Goal: Task Accomplishment & Management: Complete application form

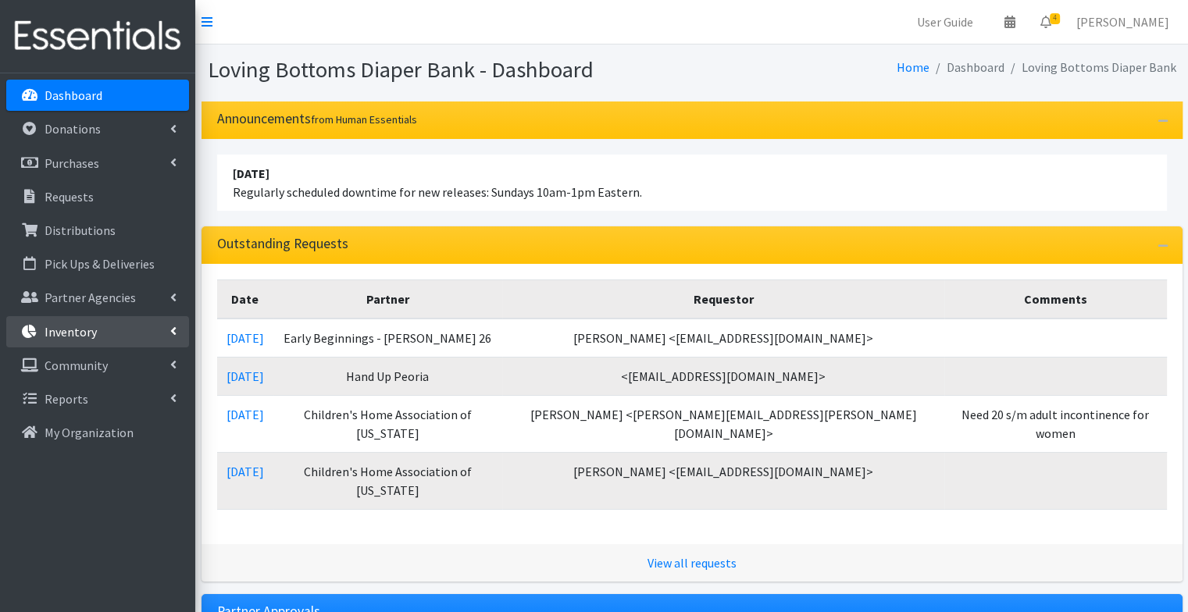
click at [90, 338] on p "Inventory" at bounding box center [71, 332] width 52 height 16
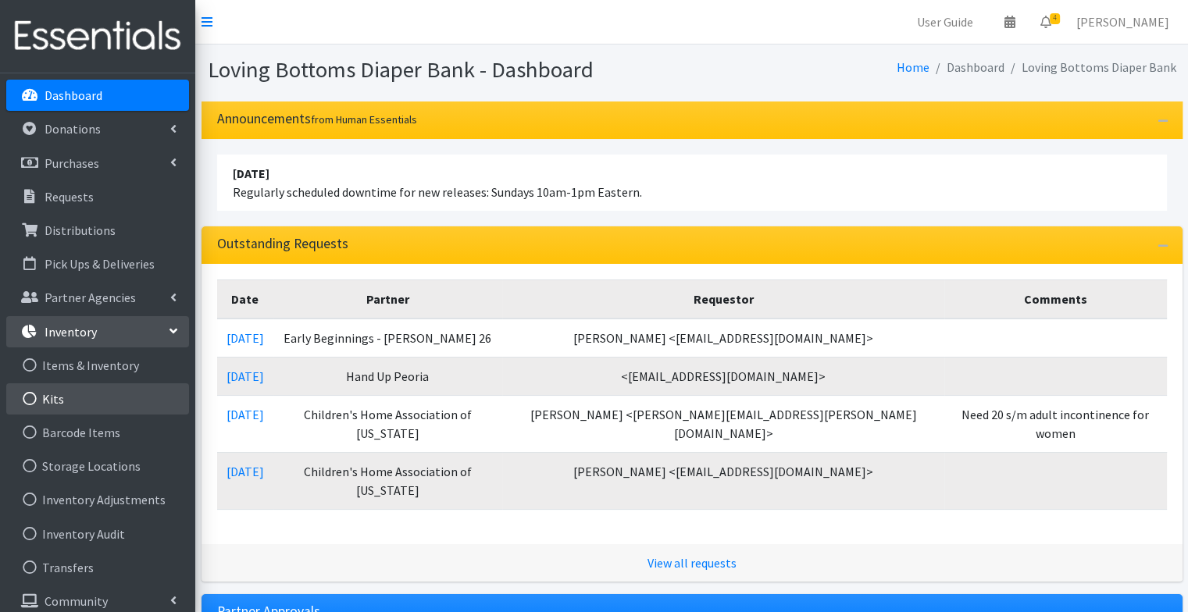
click at [126, 400] on link "Kits" at bounding box center [97, 398] width 183 height 31
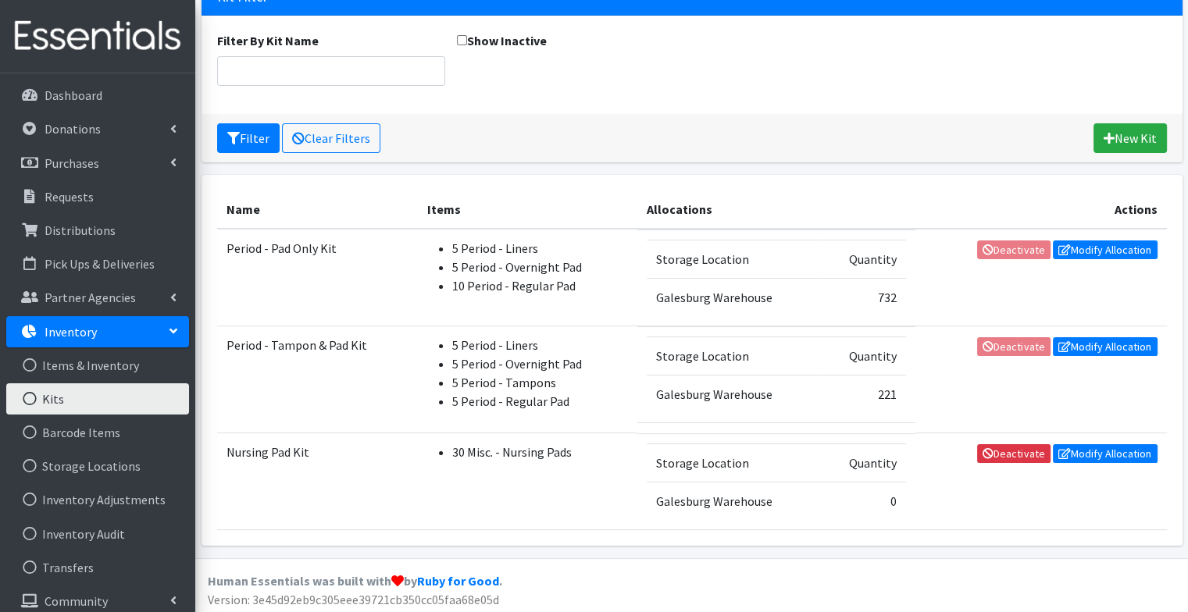
scroll to position [124, 0]
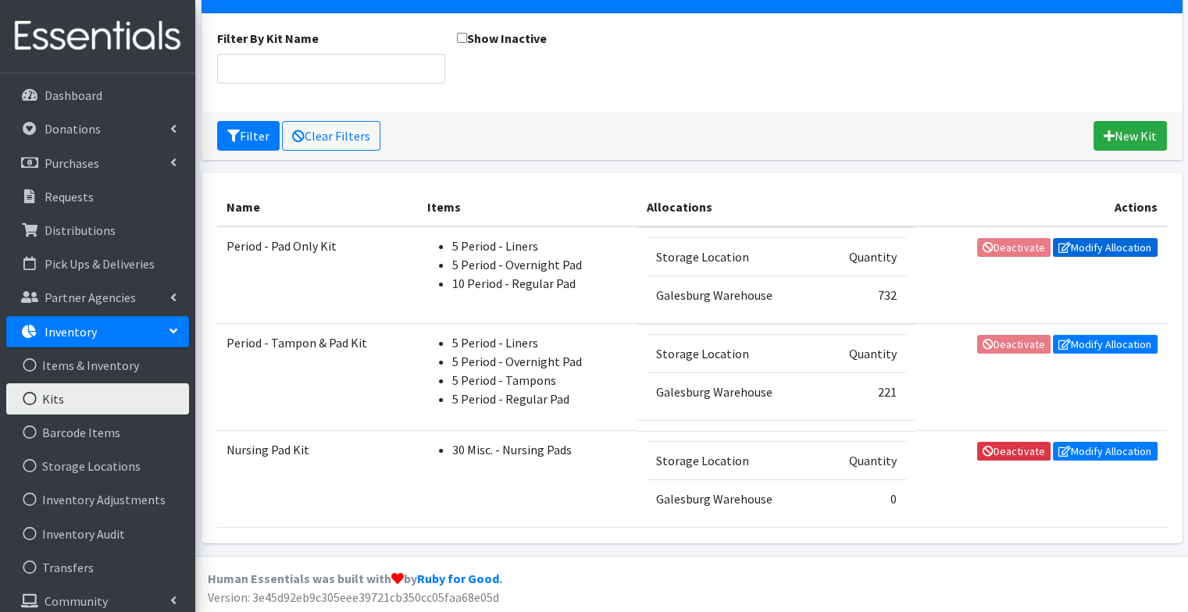
click at [1097, 250] on link "Modify Allocation" at bounding box center [1105, 247] width 105 height 19
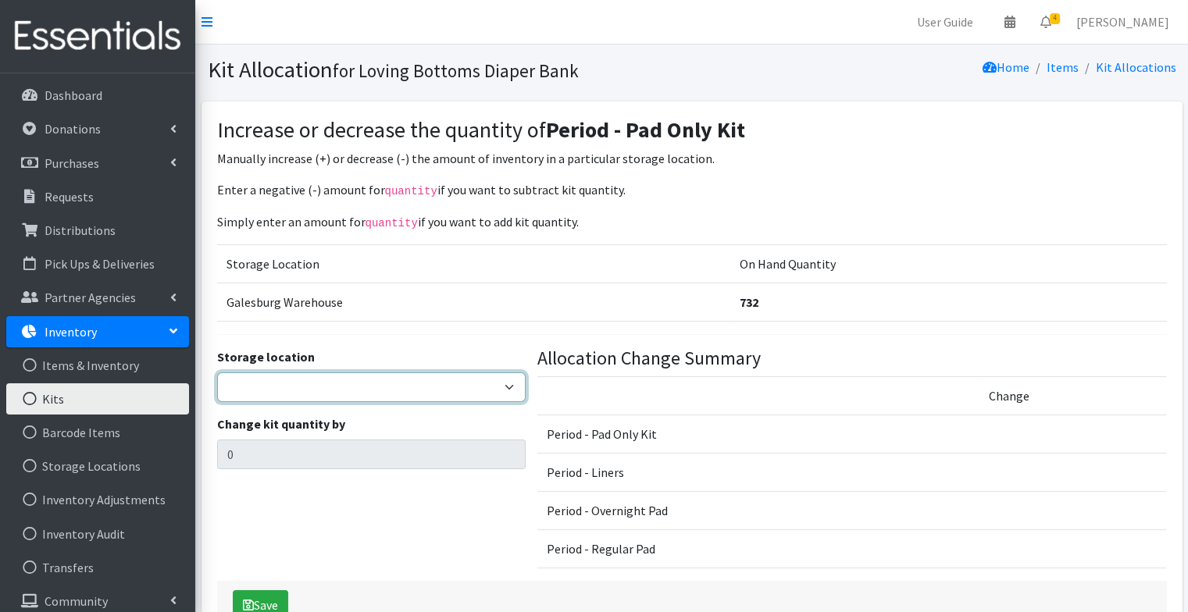
click at [462, 387] on select "Galesburg Warehouse" at bounding box center [371, 388] width 308 height 30
select select "1"
click at [217, 373] on select "Galesburg Warehouse" at bounding box center [371, 388] width 308 height 30
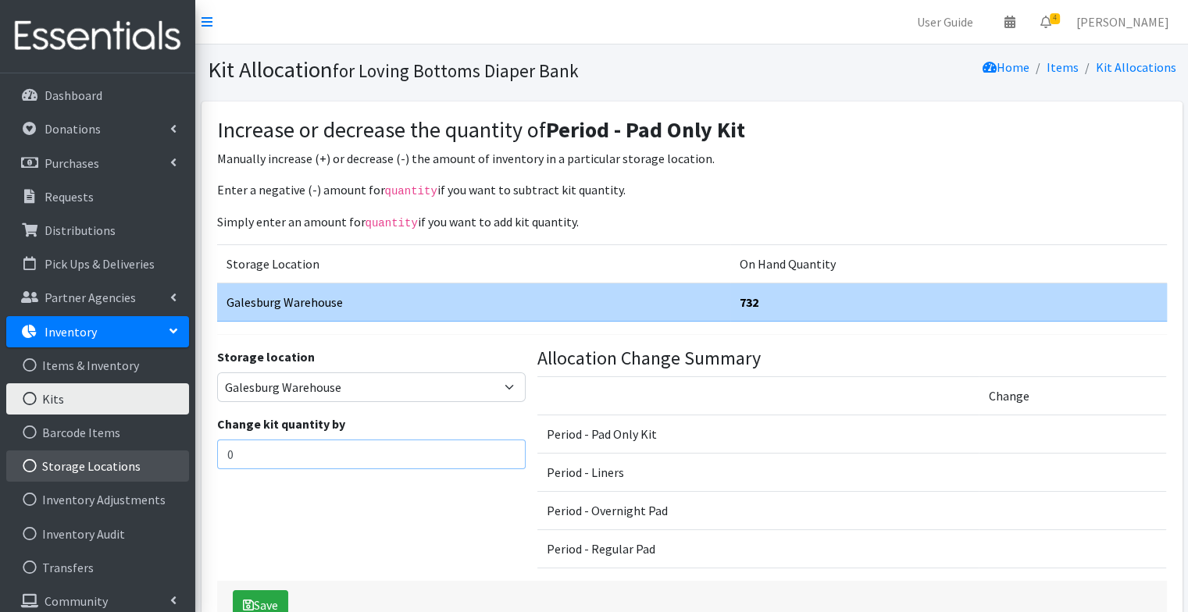
drag, startPoint x: 323, startPoint y: 452, endPoint x: 159, endPoint y: 477, distance: 165.9
click at [159, 477] on div "User Guide 0 Pick-ups remaining this week View Calendar 4 4 Requests 0 Partner …" at bounding box center [594, 329] width 1188 height 658
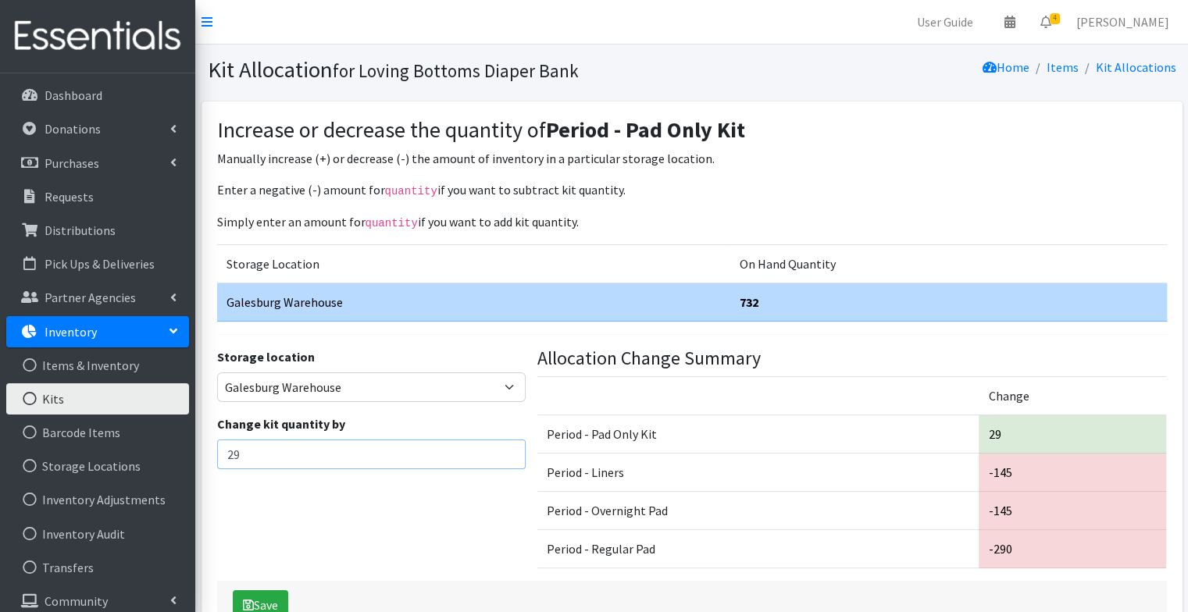
type input "29"
click at [281, 524] on div "Storage location Galesburg Warehouse Change kit quantity by 29" at bounding box center [371, 465] width 320 height 234
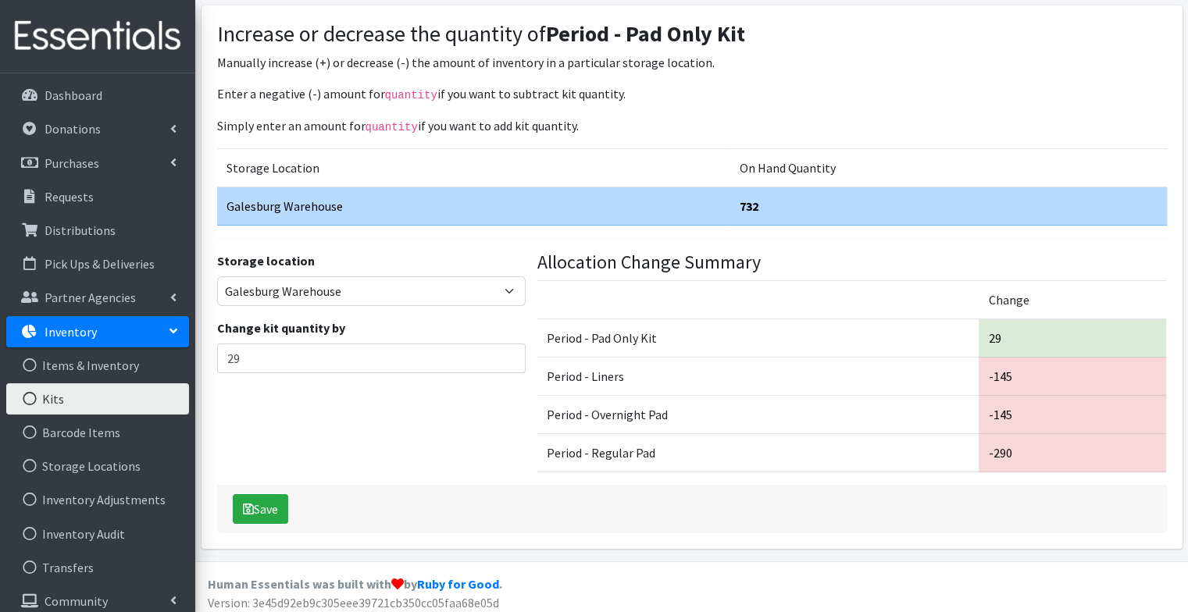
scroll to position [97, 0]
click at [268, 508] on button "Save" at bounding box center [260, 509] width 55 height 30
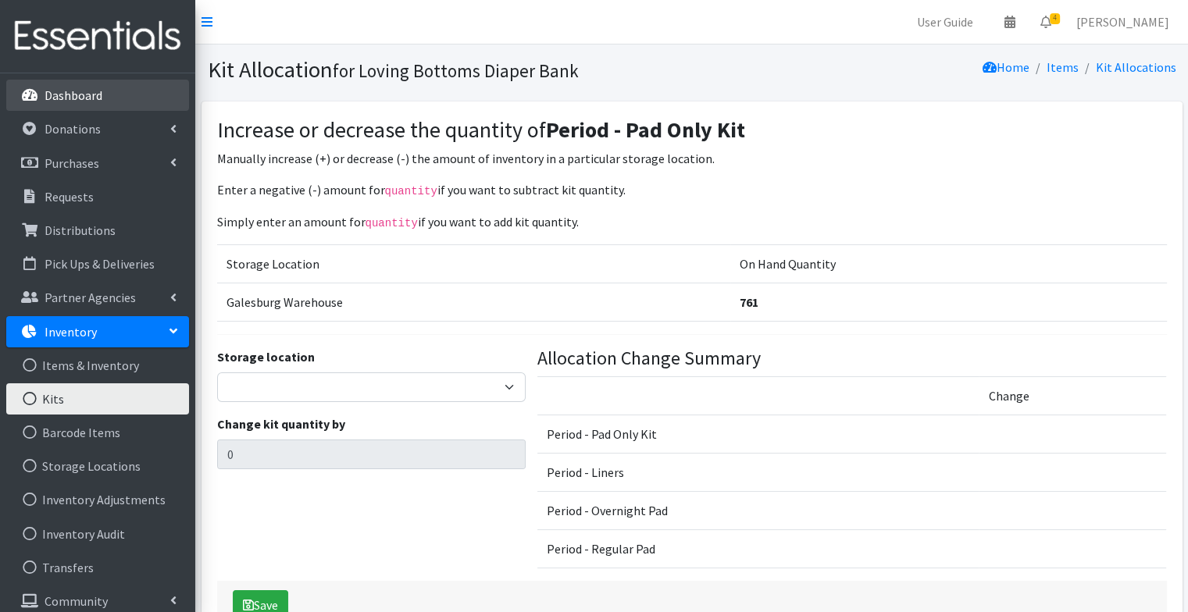
click at [105, 105] on link "Dashboard" at bounding box center [97, 95] width 183 height 31
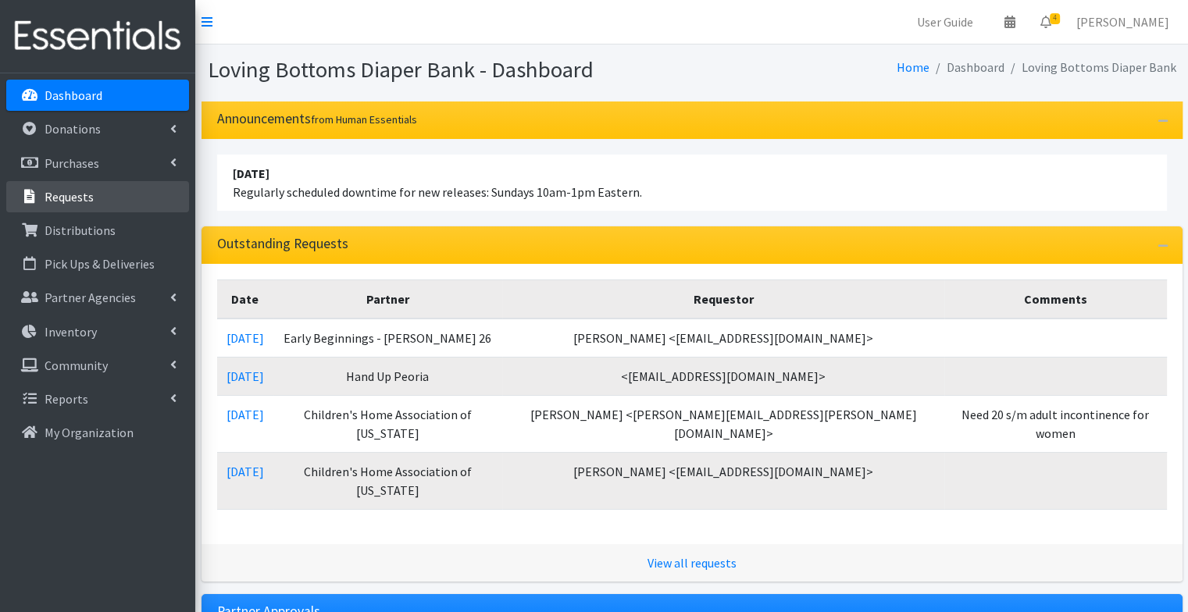
click at [125, 194] on link "Requests" at bounding box center [97, 196] width 183 height 31
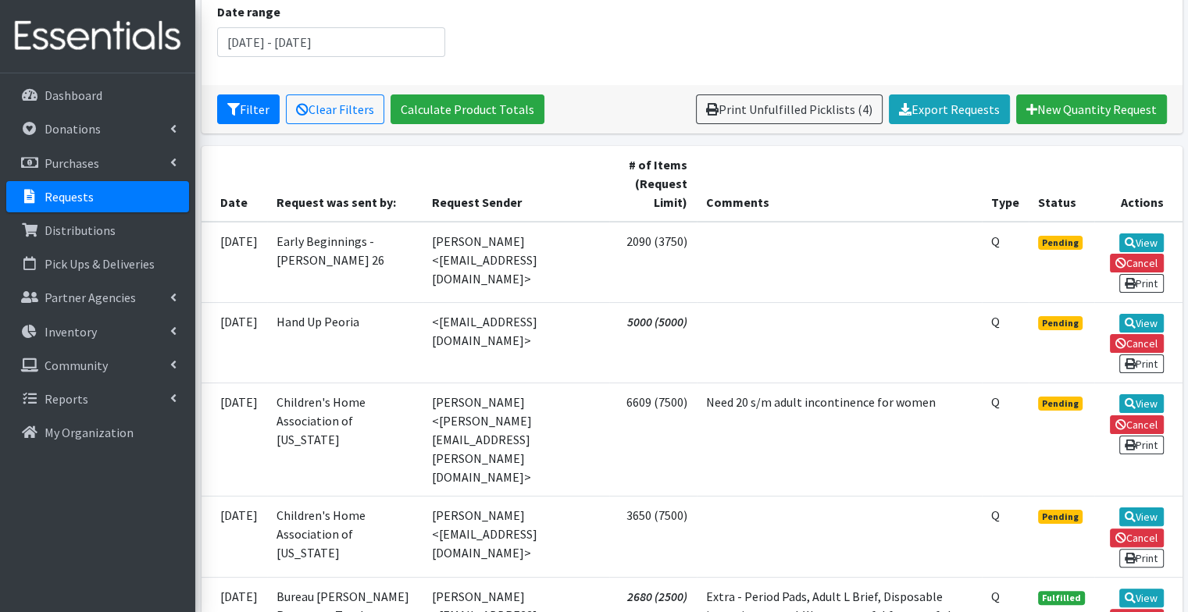
scroll to position [219, 0]
click at [1131, 317] on icon at bounding box center [1130, 322] width 11 height 11
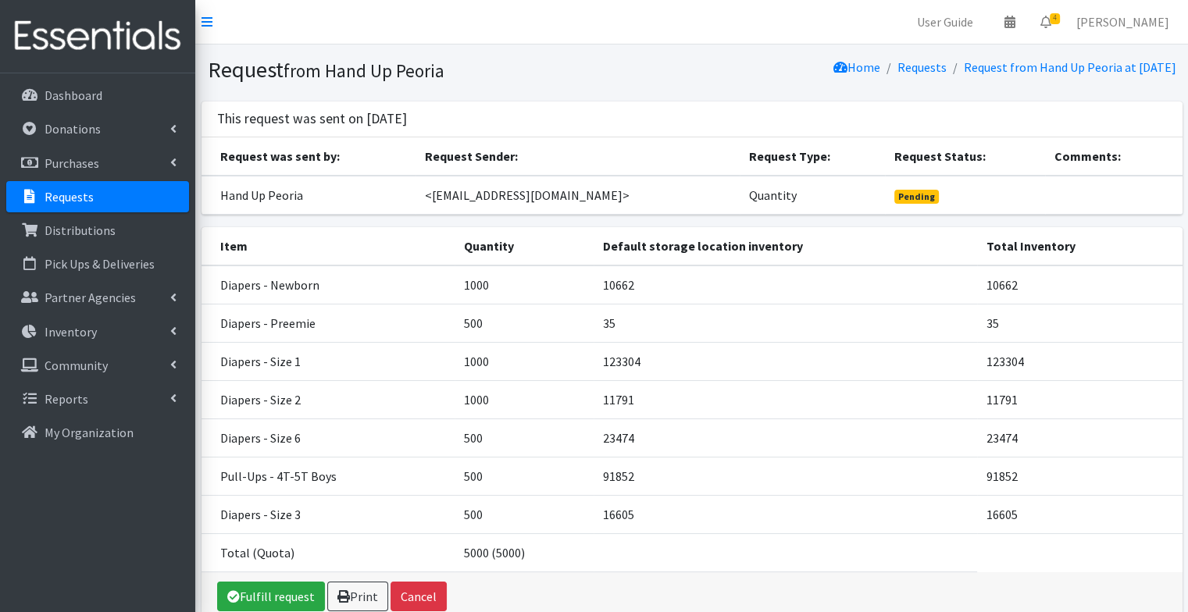
click at [703, 475] on td "91852" at bounding box center [785, 476] width 383 height 38
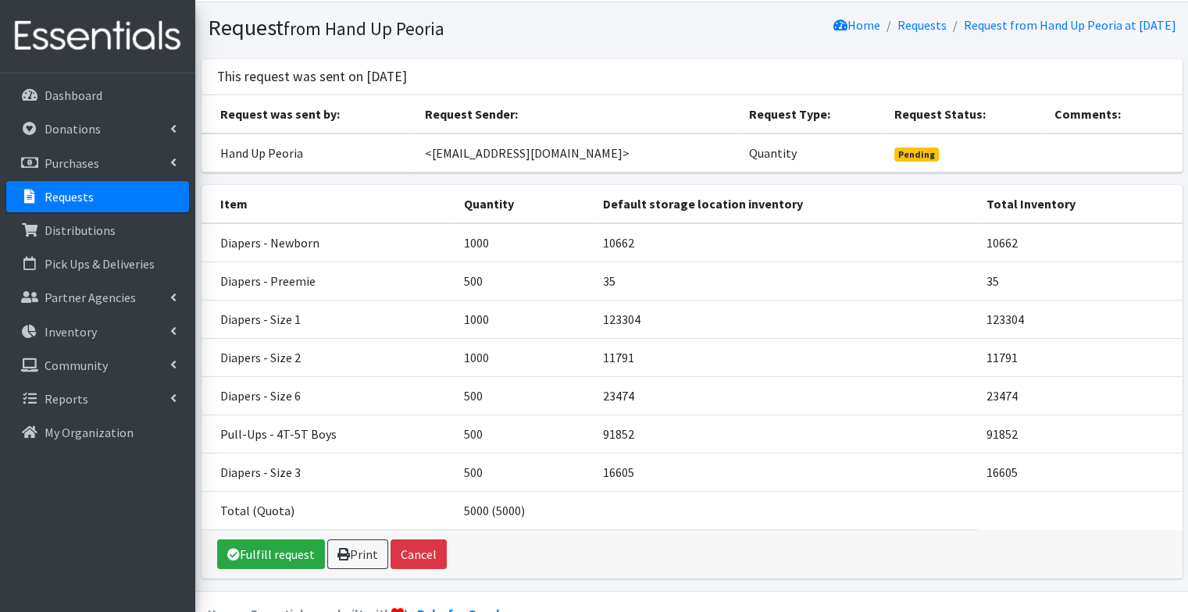
scroll to position [44, 0]
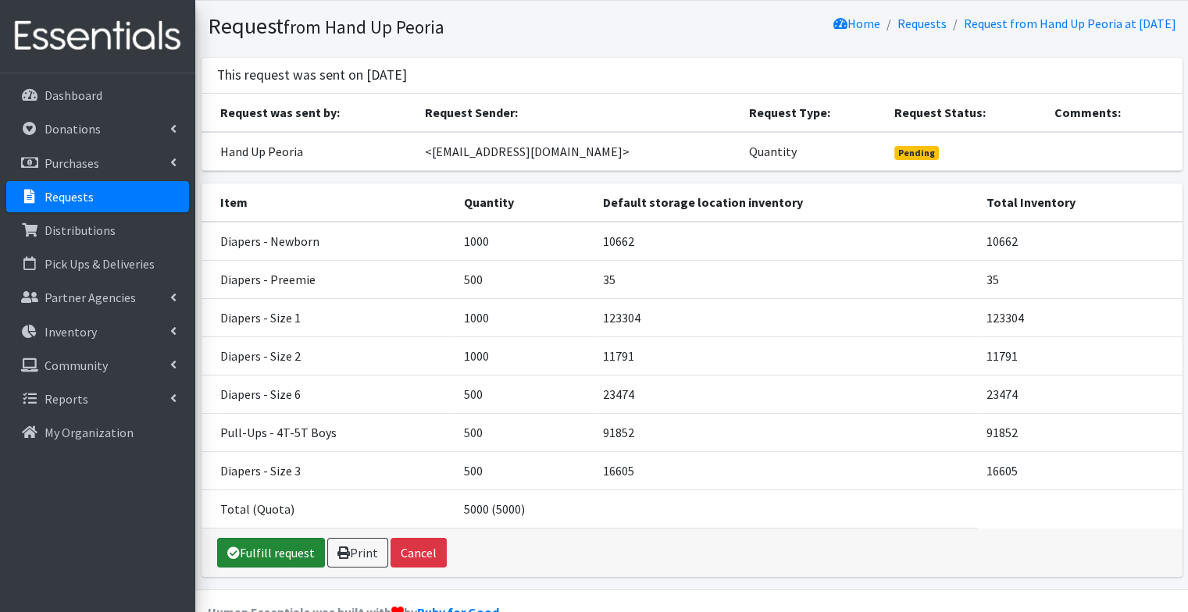
click at [304, 542] on link "Fulfill request" at bounding box center [271, 553] width 108 height 30
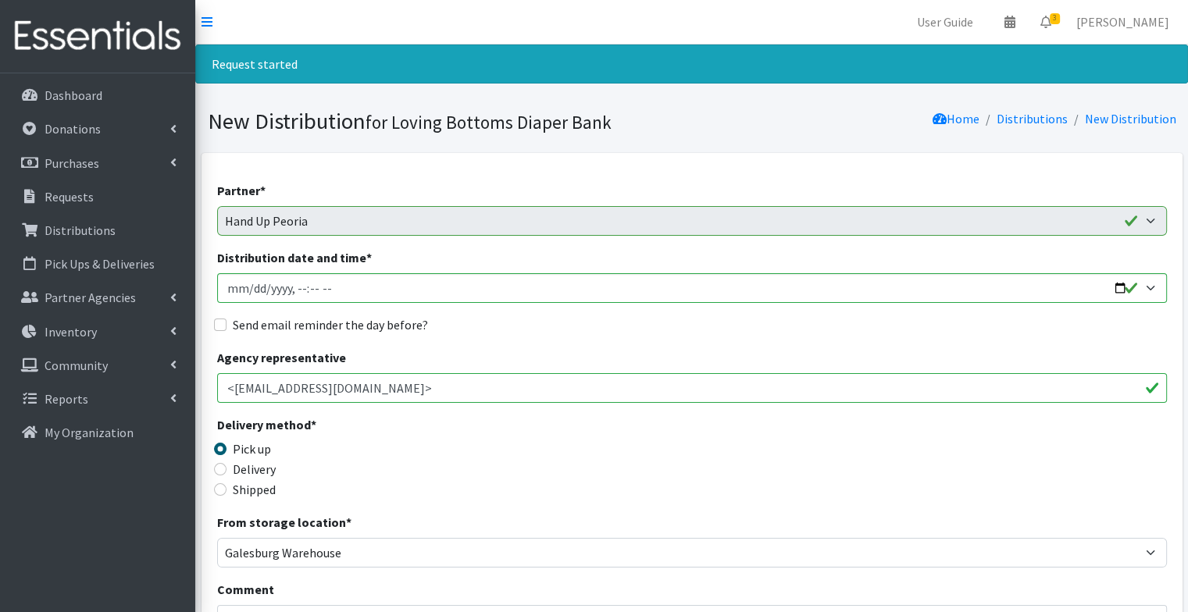
click at [401, 324] on label "Send email reminder the day before?" at bounding box center [330, 325] width 195 height 19
click at [226, 324] on input "Send email reminder the day before?" at bounding box center [220, 325] width 12 height 12
checkbox input "true"
click at [1121, 288] on input "Distribution date and time *" at bounding box center [692, 288] width 950 height 30
type input "2025-09-29T23:59"
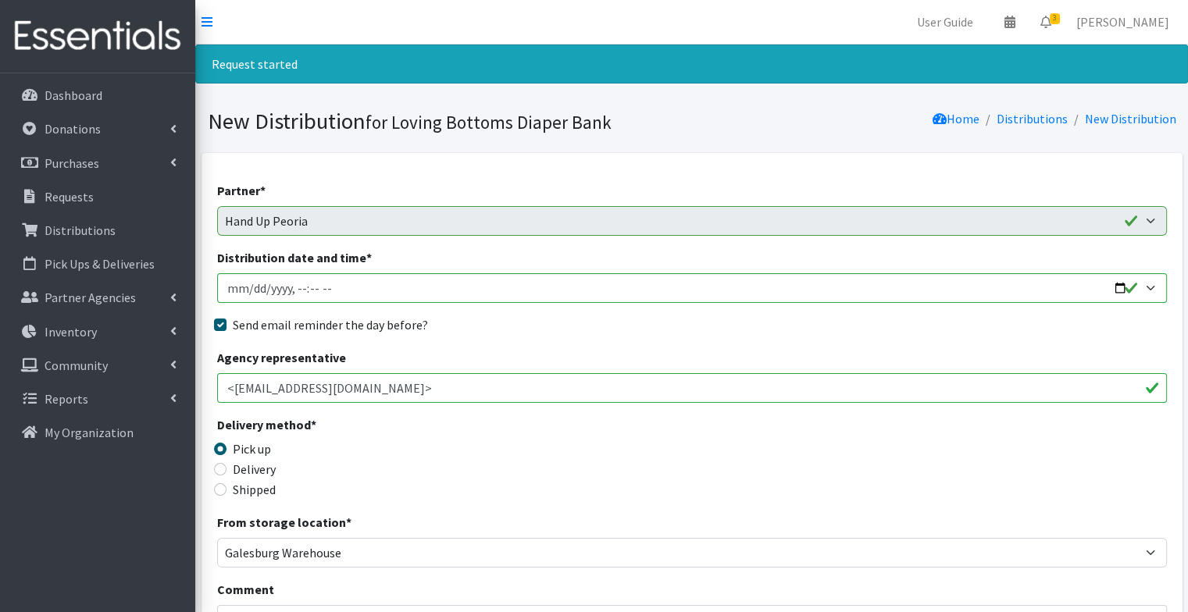
click at [562, 430] on div "Delivery method * Pick up Delivery Shipped Shipping cost" at bounding box center [692, 464] width 950 height 98
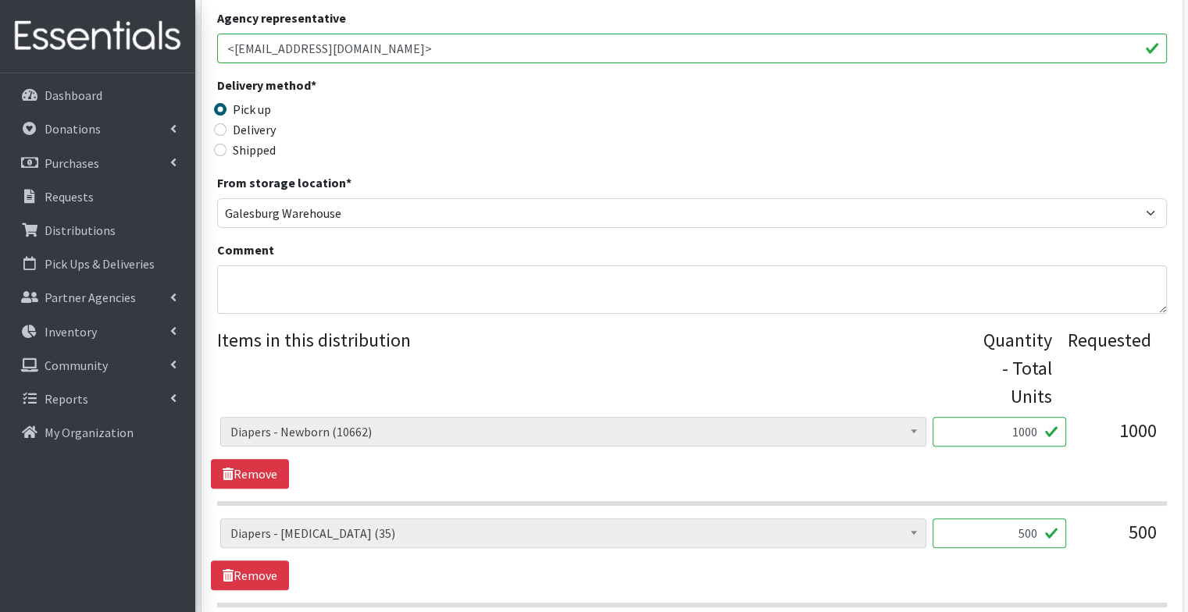
scroll to position [341, 0]
click at [401, 299] on textarea "Comment" at bounding box center [692, 289] width 950 height 48
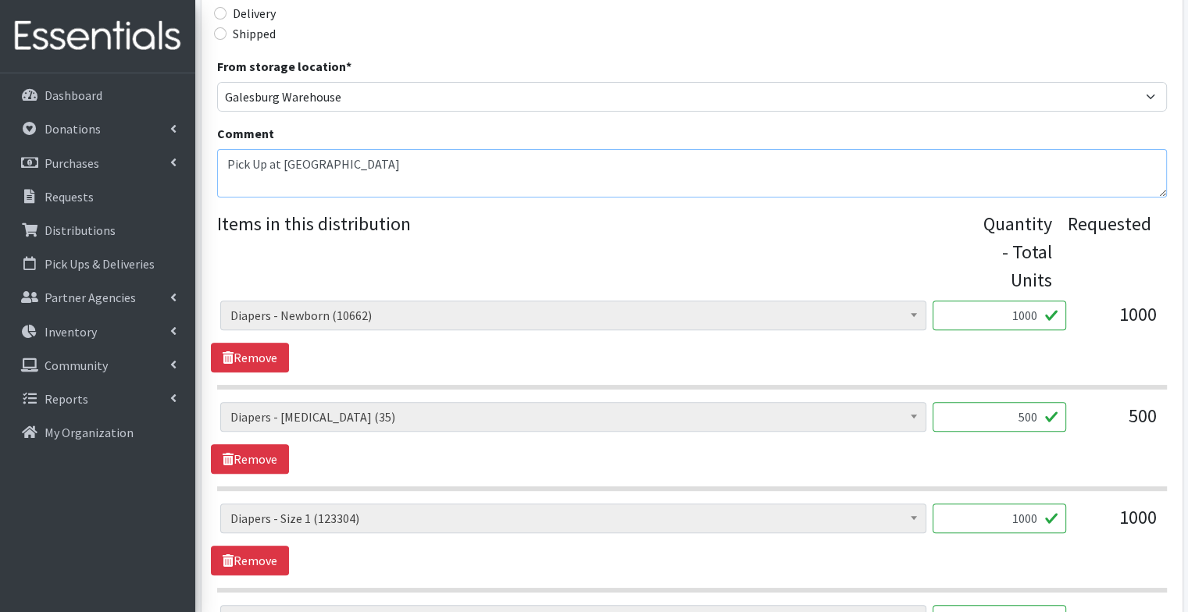
scroll to position [464, 0]
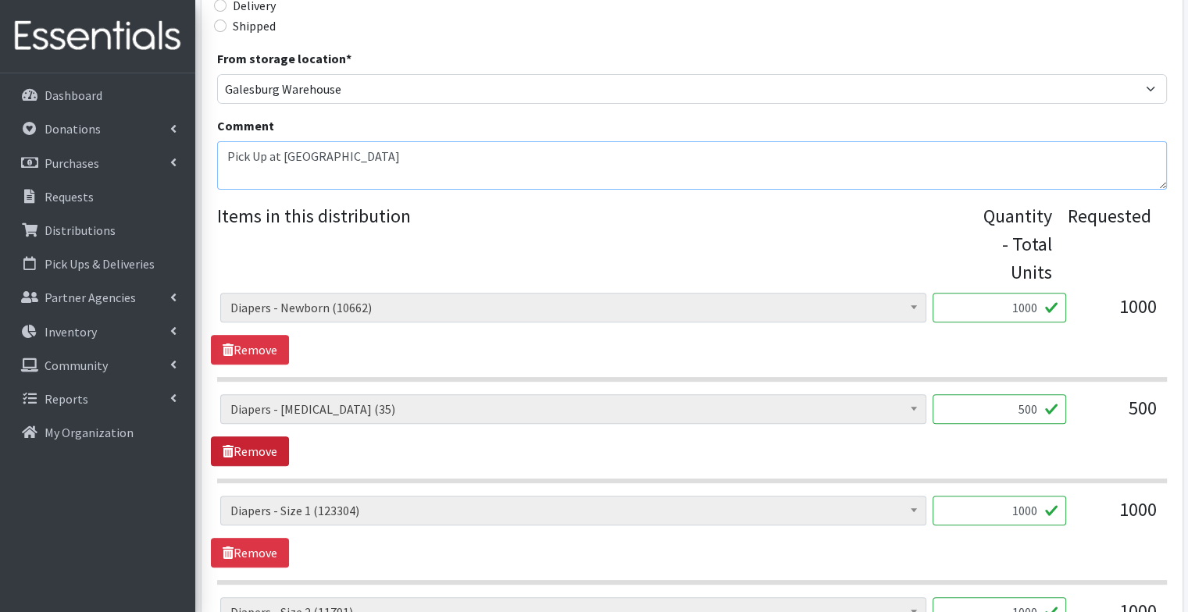
type textarea "Pick Up at Open House"
click at [278, 450] on link "Remove" at bounding box center [250, 452] width 78 height 30
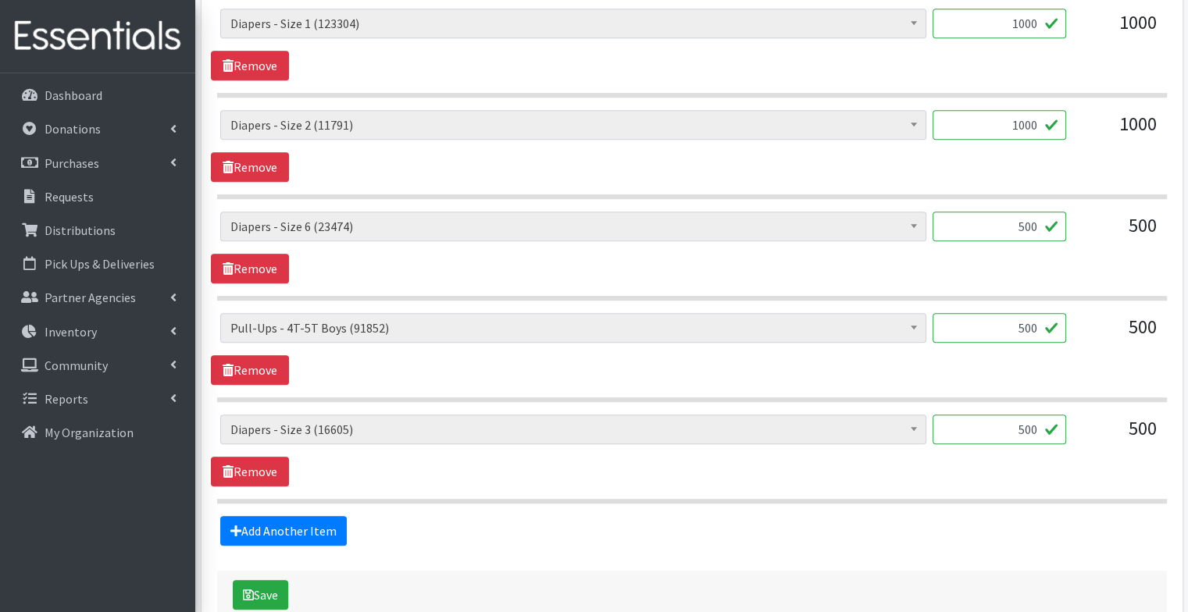
scroll to position [852, 0]
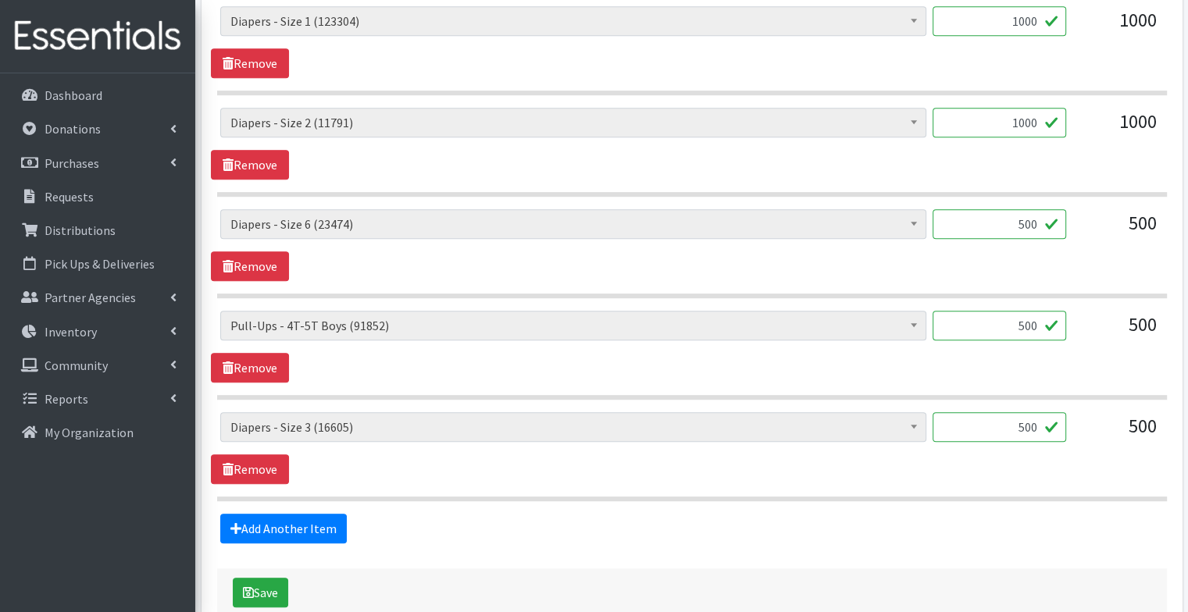
click at [647, 390] on section "Diapers - Newborn (10662) Diapers - Preemie (35) Diapers - Size 1 (123304) Diap…" at bounding box center [692, 355] width 950 height 89
click at [272, 587] on button "Save" at bounding box center [260, 593] width 55 height 30
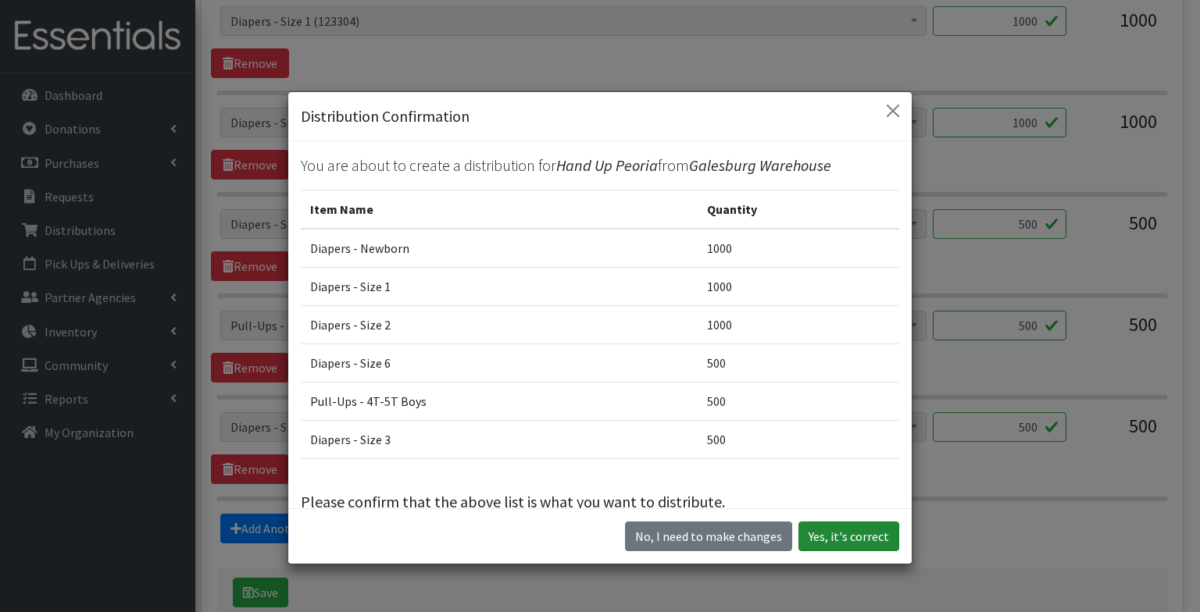
click at [853, 535] on button "Yes, it's correct" at bounding box center [848, 537] width 101 height 30
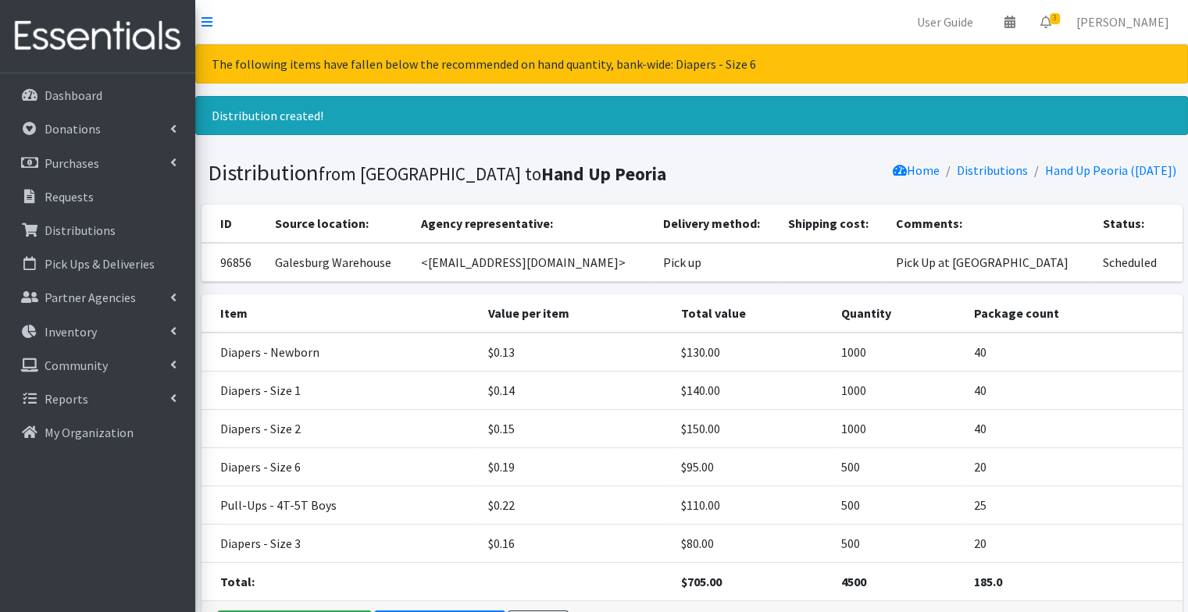
scroll to position [105, 0]
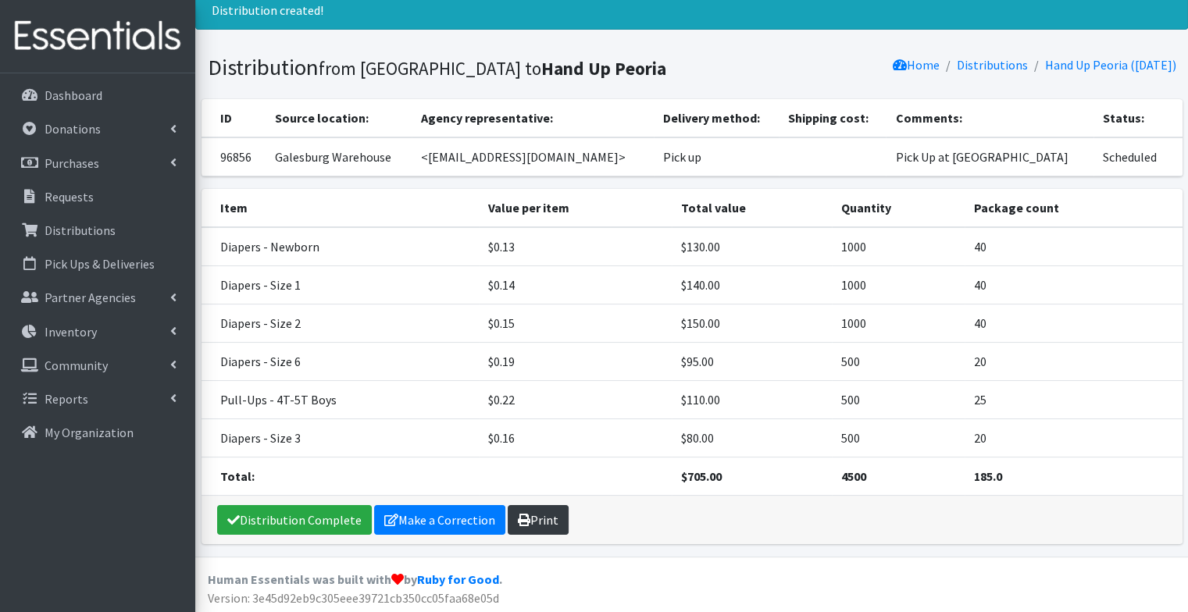
click at [528, 522] on link "Print" at bounding box center [538, 520] width 61 height 30
click at [100, 130] on link "Donations" at bounding box center [97, 128] width 183 height 31
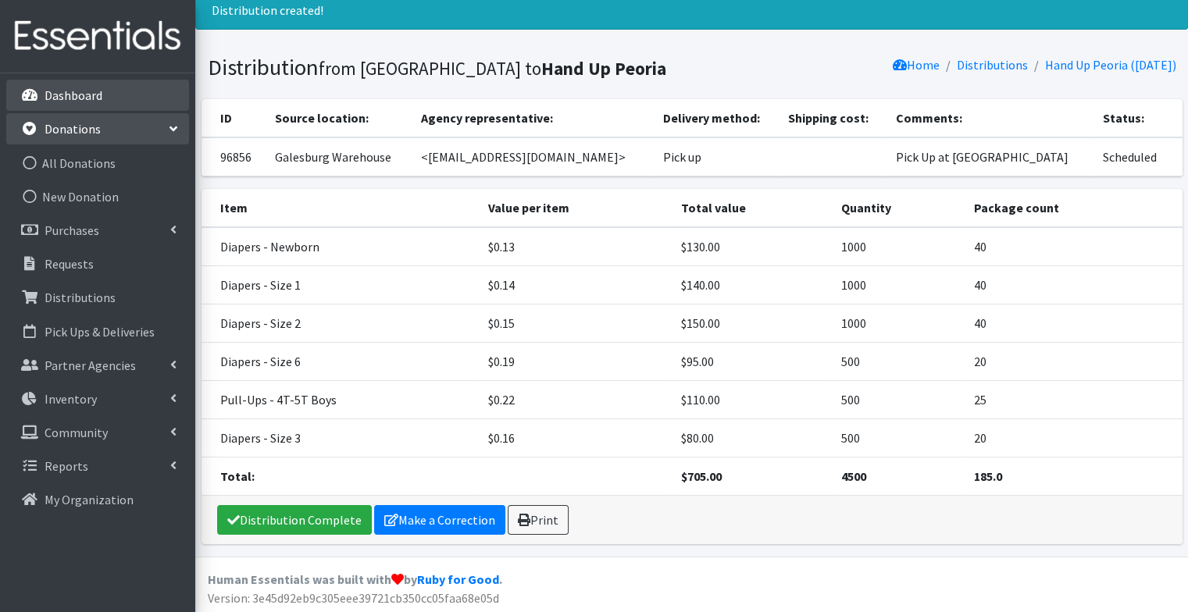
click at [71, 95] on p "Dashboard" at bounding box center [74, 95] width 58 height 16
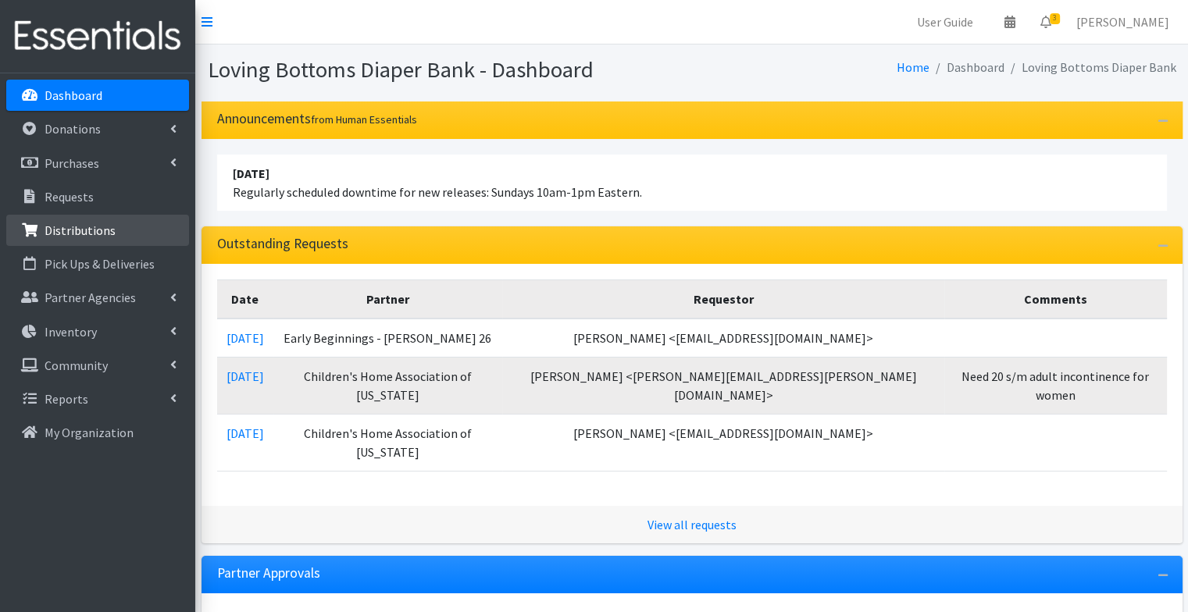
click at [80, 230] on p "Distributions" at bounding box center [80, 231] width 71 height 16
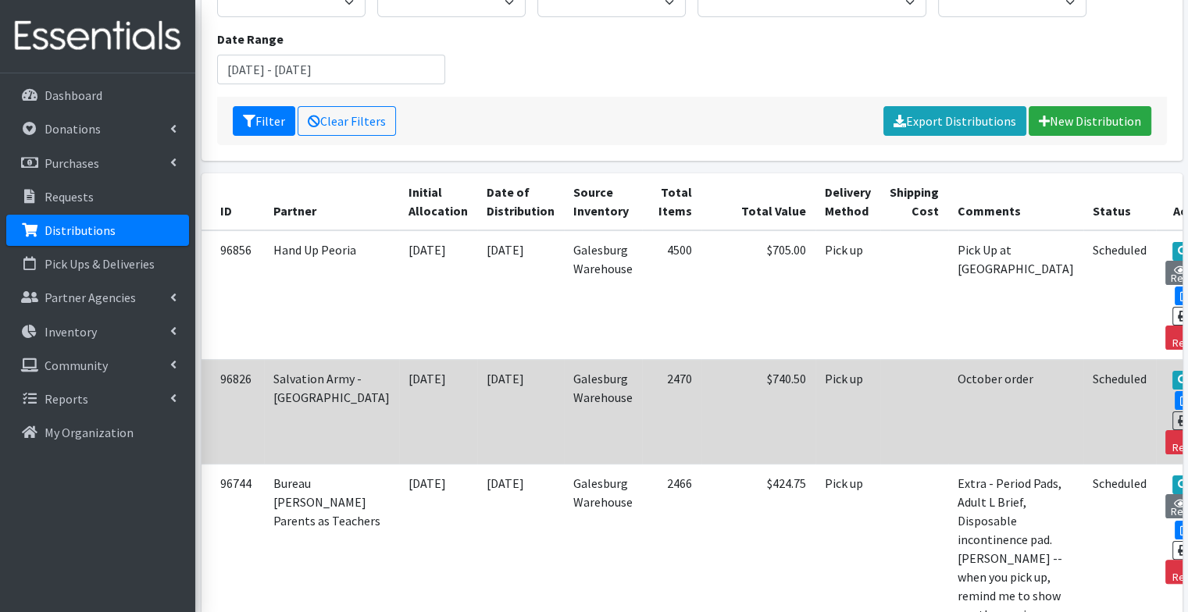
scroll to position [198, 0]
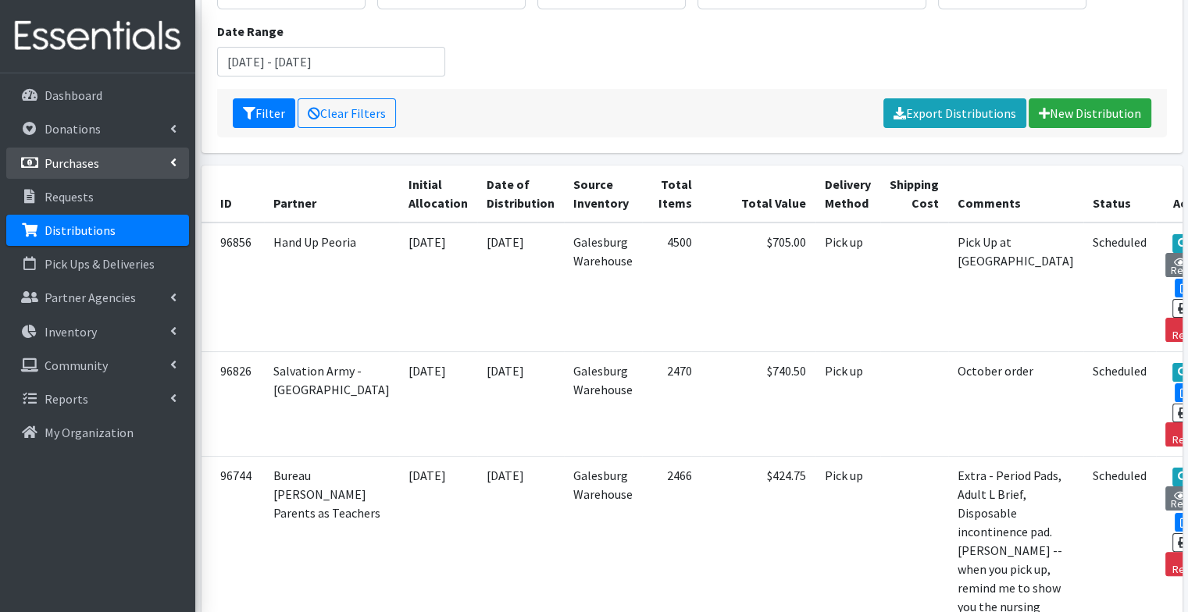
click at [87, 178] on li "Purchases All Purchases New Purchase" at bounding box center [97, 165] width 183 height 34
click at [94, 198] on link "Requests" at bounding box center [97, 196] width 183 height 31
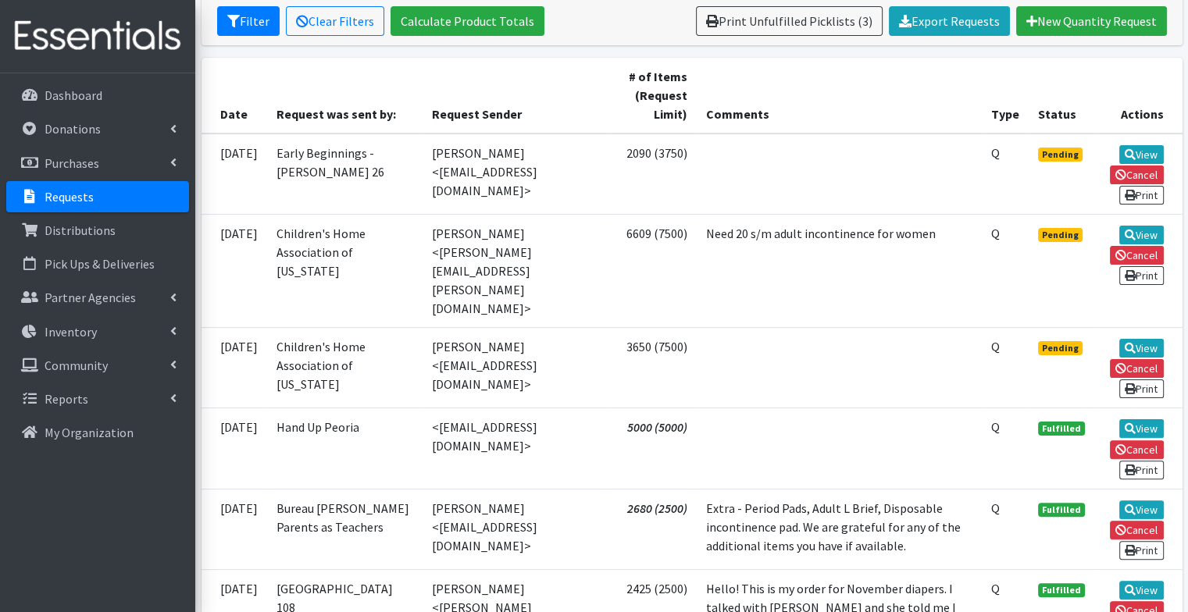
scroll to position [308, 0]
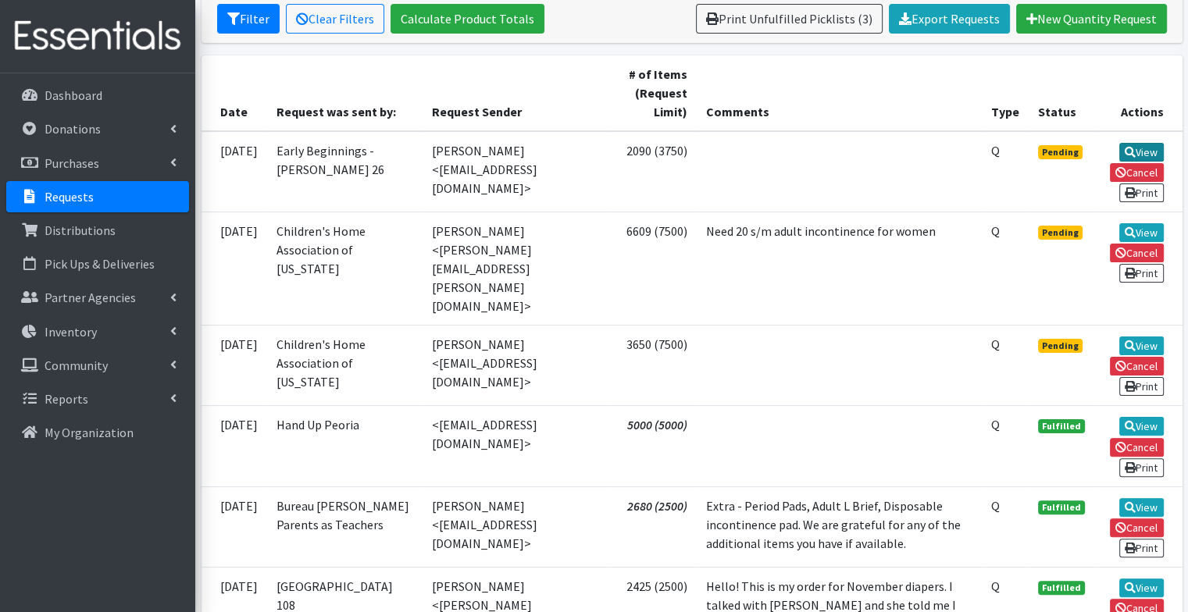
click at [1148, 152] on link "View" at bounding box center [1141, 152] width 45 height 19
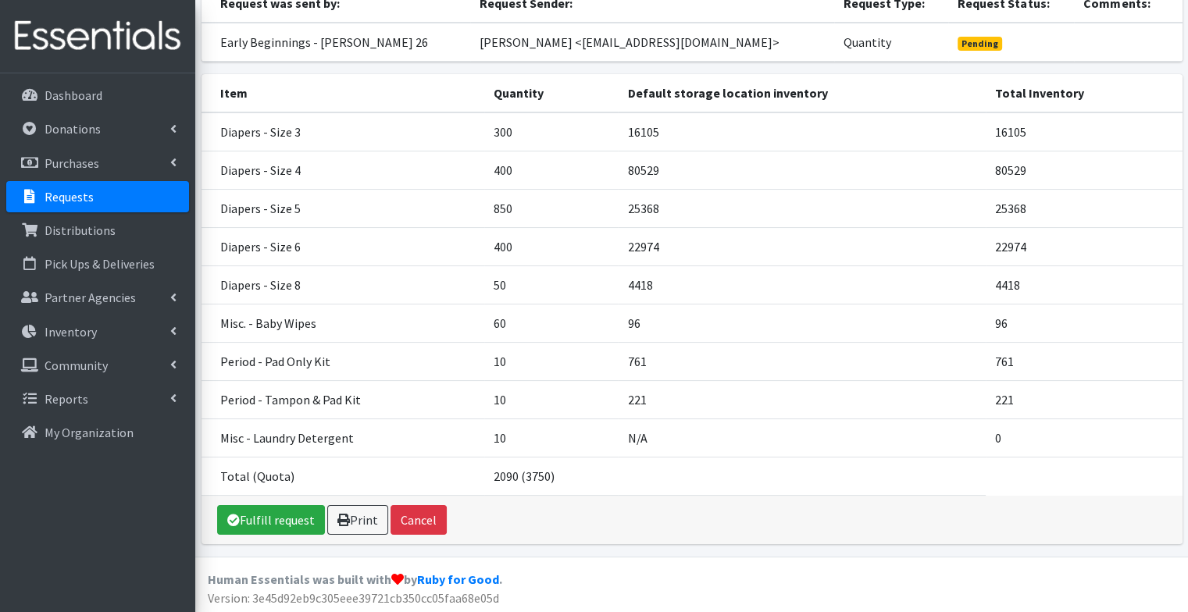
scroll to position [153, 0]
click at [262, 513] on link "Fulfill request" at bounding box center [271, 520] width 108 height 30
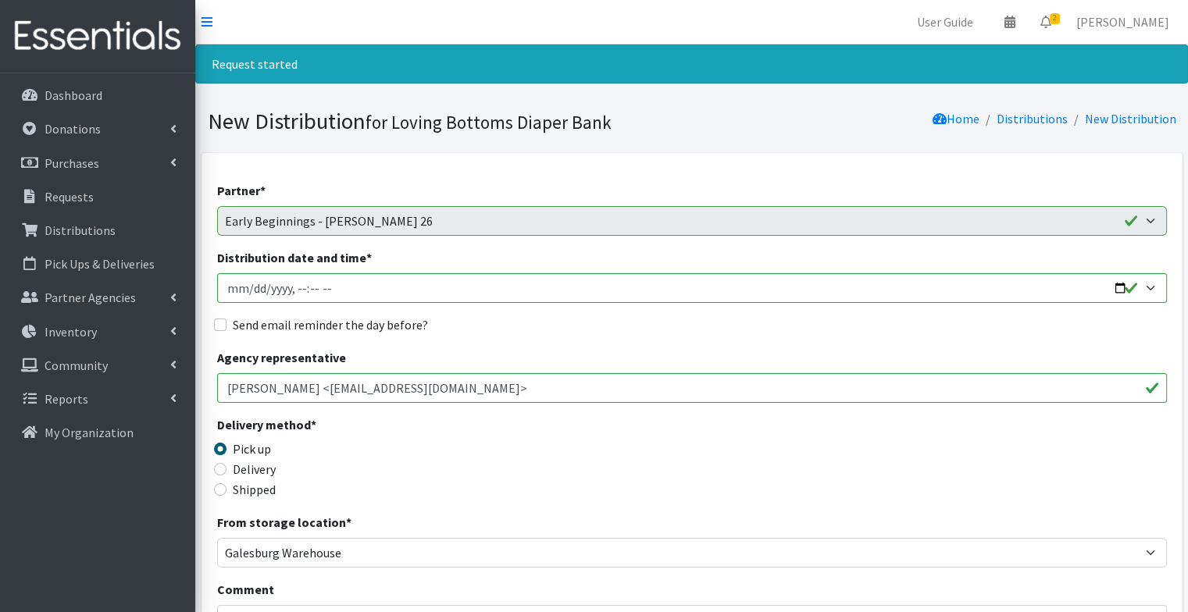
click at [1118, 288] on input "Distribution date and time *" at bounding box center [692, 288] width 950 height 30
type input "[DATE]T17:18"
click at [590, 327] on div "Send email reminder the day before?" at bounding box center [692, 325] width 950 height 19
click at [337, 319] on label "Send email reminder the day before?" at bounding box center [330, 325] width 195 height 19
click at [226, 319] on input "Send email reminder the day before?" at bounding box center [220, 325] width 12 height 12
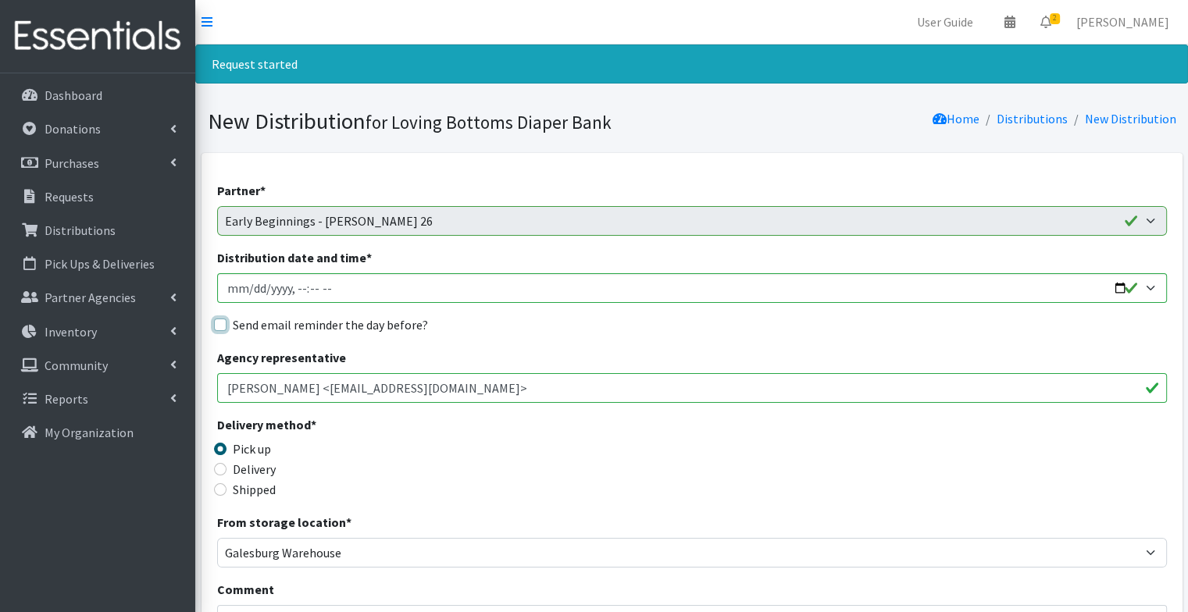
checkbox input "true"
click at [488, 454] on div "Delivery method * Pick up Delivery Shipped Shipping cost" at bounding box center [692, 464] width 950 height 98
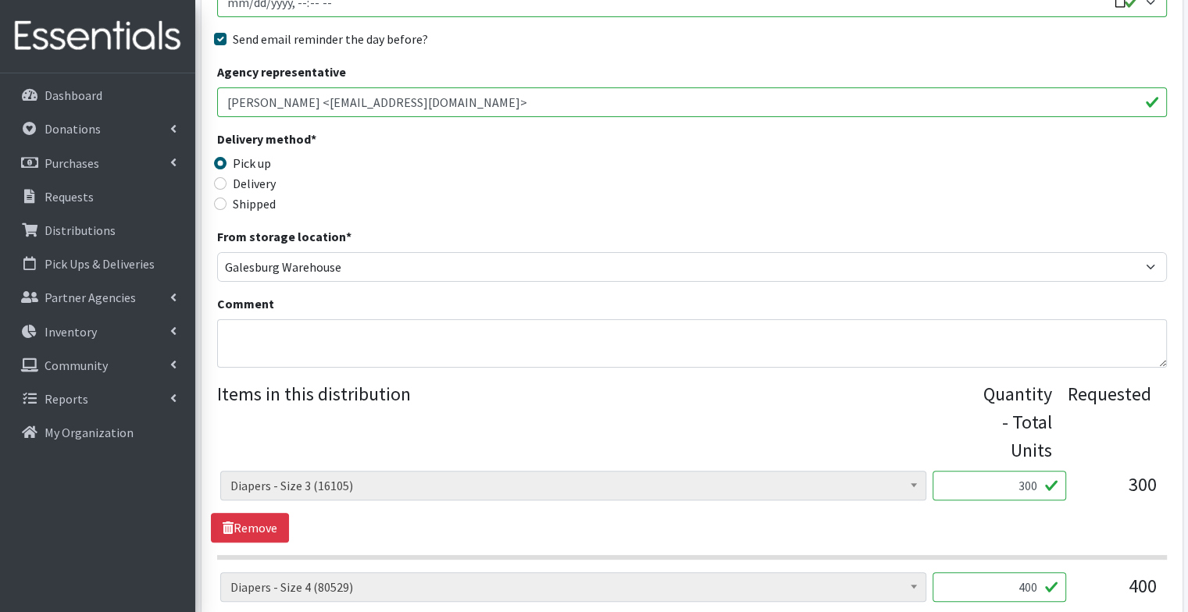
scroll to position [287, 0]
click at [373, 360] on textarea "Comment" at bounding box center [692, 343] width 950 height 48
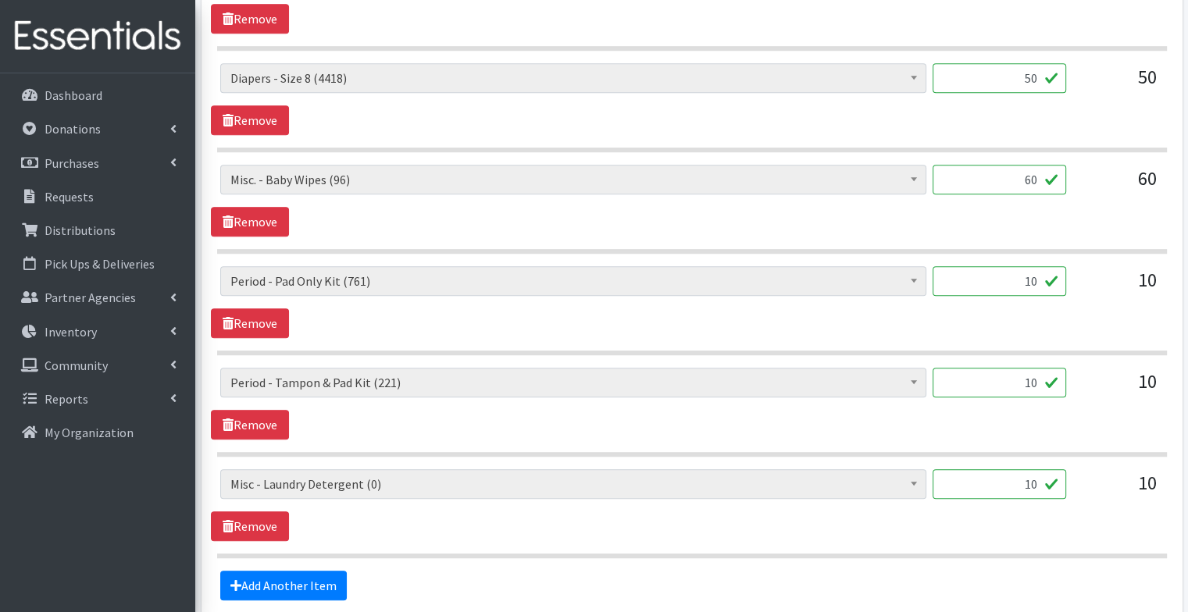
scroll to position [1100, 0]
type textarea "Pick up at [GEOGRAPHIC_DATA]"
click at [274, 518] on link "Remove" at bounding box center [250, 527] width 78 height 30
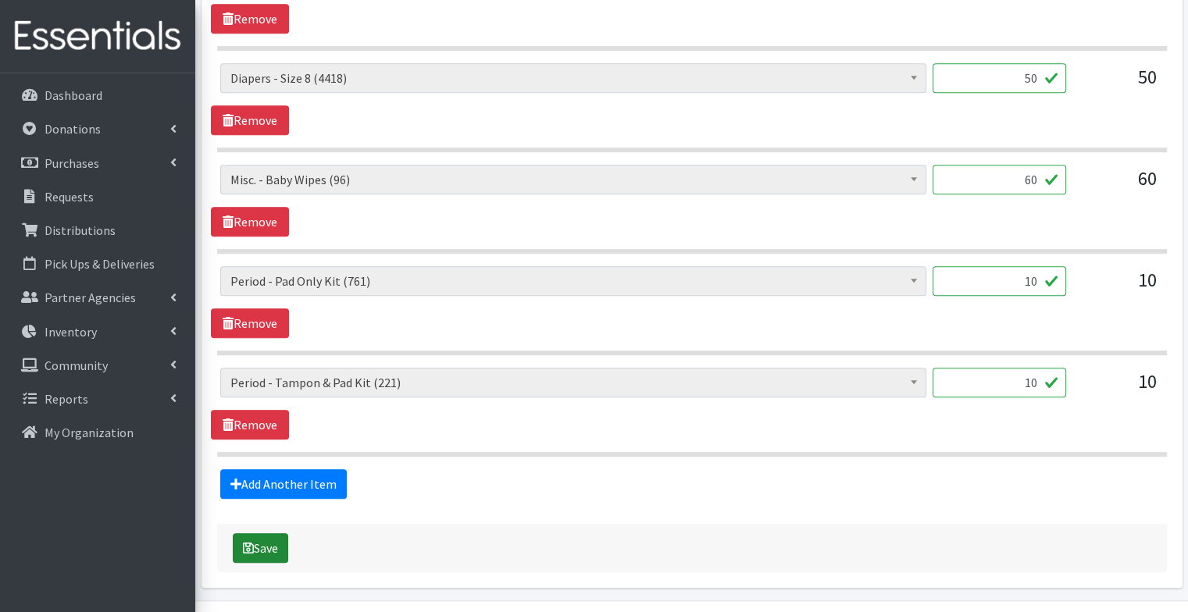
click at [249, 544] on icon "submit" at bounding box center [248, 548] width 11 height 12
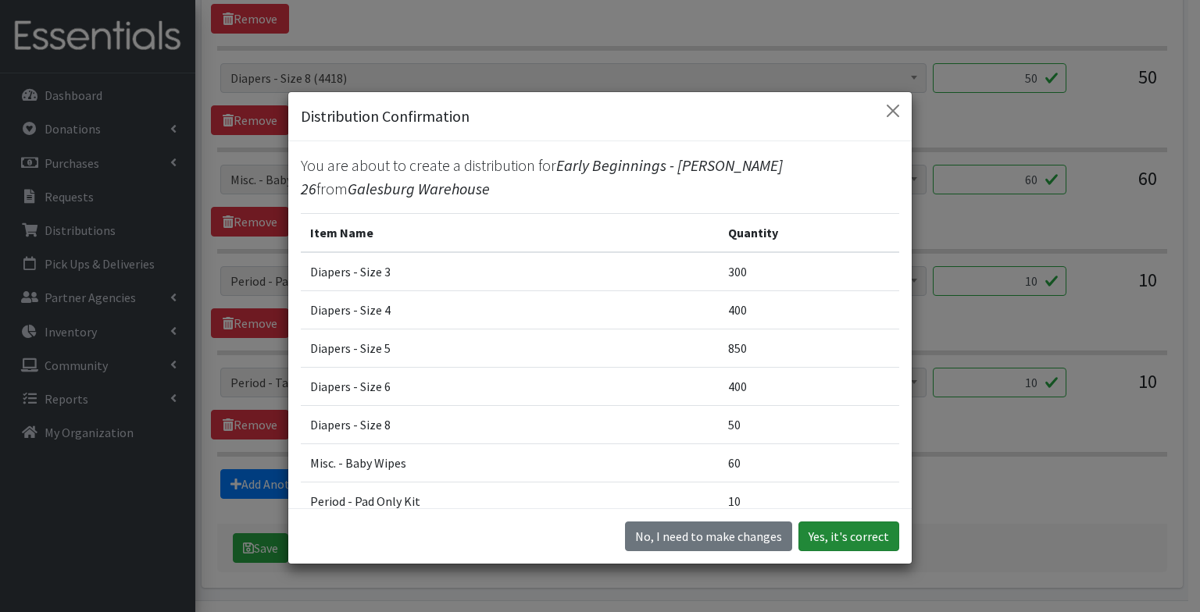
click at [835, 527] on button "Yes, it's correct" at bounding box center [848, 537] width 101 height 30
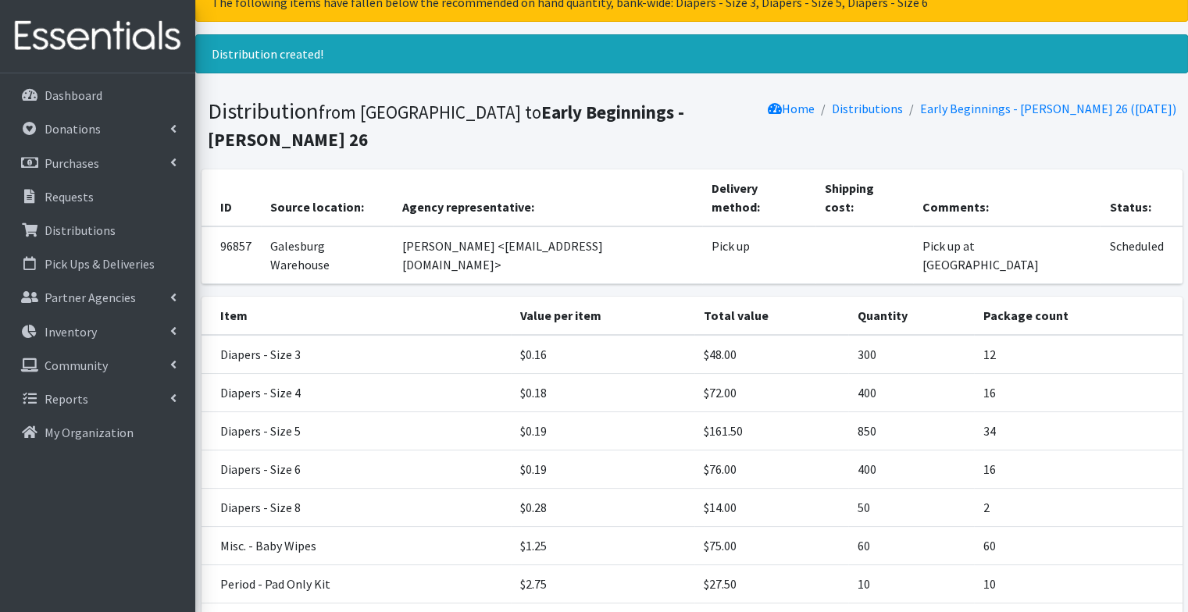
scroll to position [227, 0]
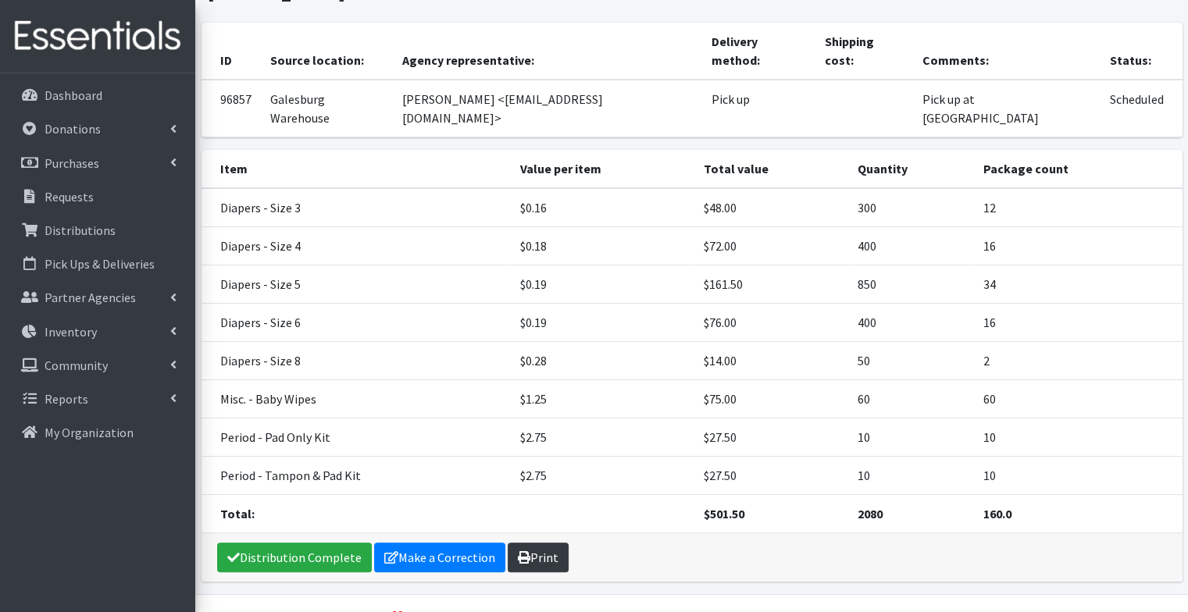
click at [534, 543] on link "Print" at bounding box center [538, 558] width 61 height 30
click at [97, 194] on link "Requests" at bounding box center [97, 196] width 183 height 31
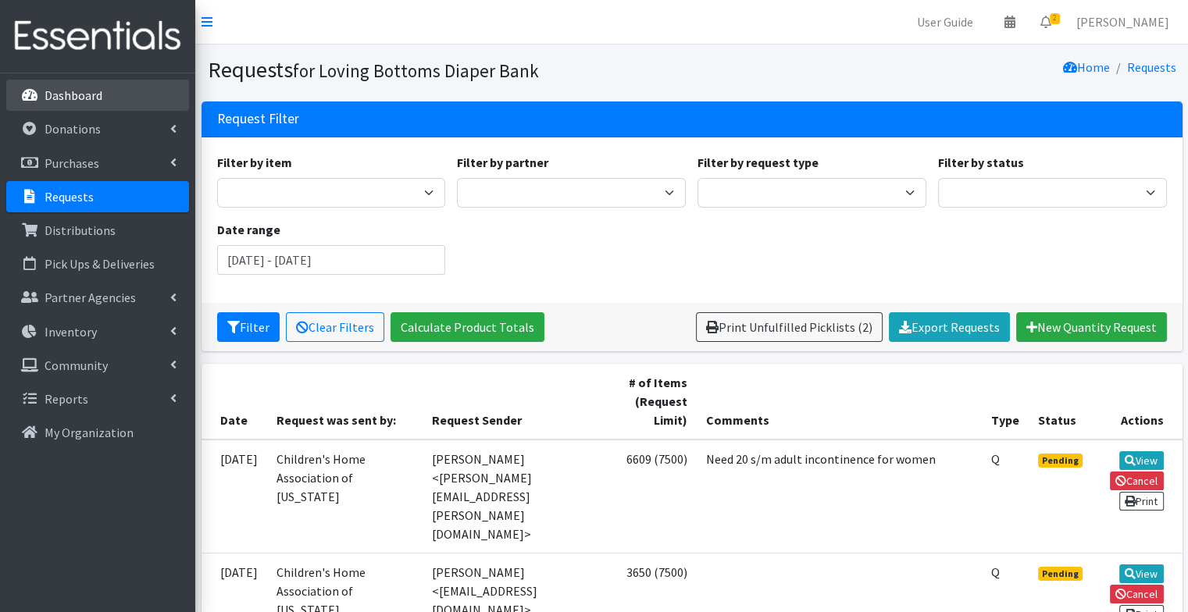
click at [103, 105] on link "Dashboard" at bounding box center [97, 95] width 183 height 31
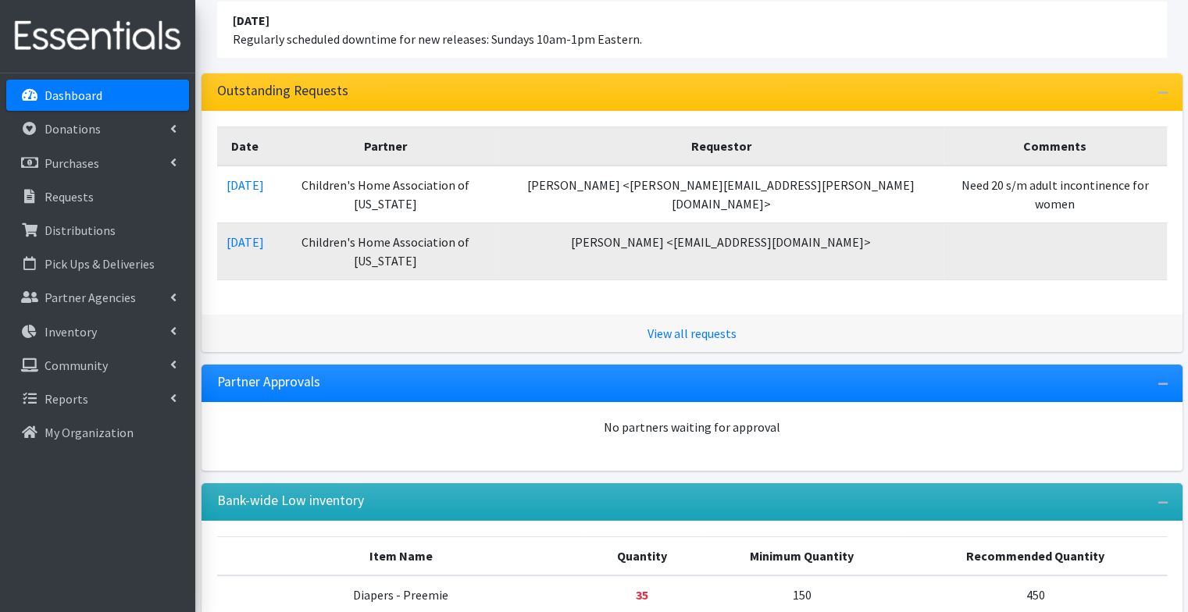
scroll to position [162, 0]
